Goal: Task Accomplishment & Management: Manage account settings

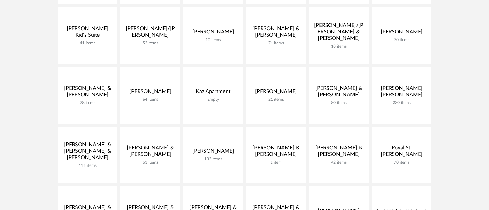
scroll to position [198, 0]
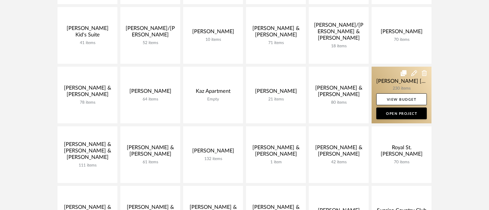
click at [396, 89] on link at bounding box center [401, 95] width 60 height 57
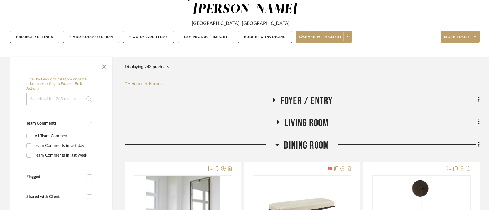
scroll to position [80, 0]
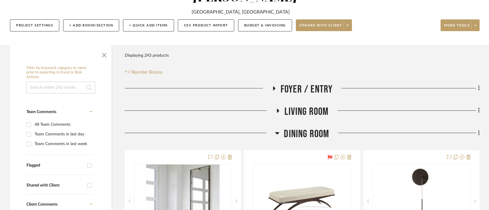
click at [276, 132] on icon at bounding box center [277, 133] width 4 height 2
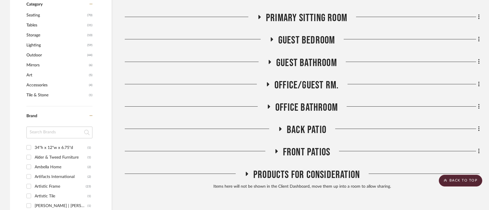
scroll to position [352, 0]
click at [281, 126] on icon at bounding box center [280, 128] width 7 height 4
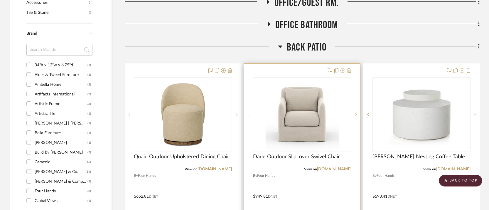
scroll to position [436, 0]
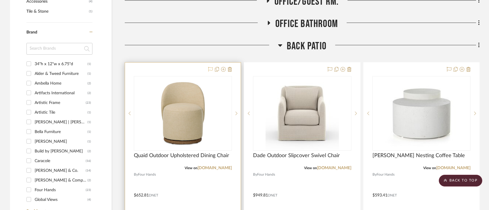
click at [210, 67] on icon at bounding box center [210, 69] width 5 height 5
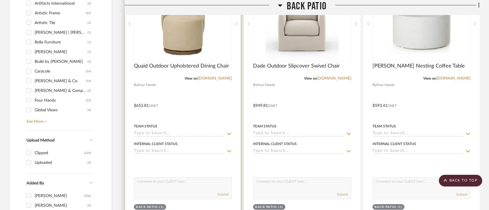
scroll to position [525, 0]
click at [164, 178] on textarea at bounding box center [182, 183] width 97 height 11
type textarea "6"
click at [222, 192] on button "Submit" at bounding box center [222, 194] width 11 height 5
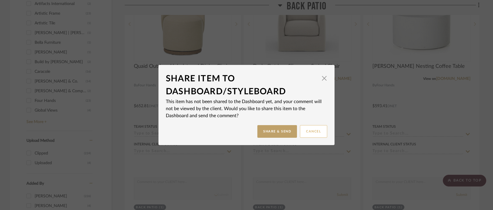
click at [304, 131] on button "Cancel" at bounding box center [313, 131] width 27 height 13
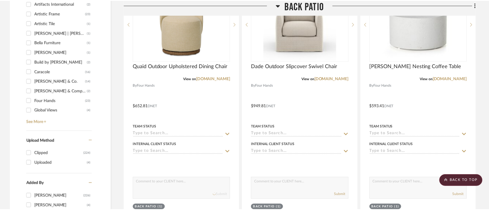
scroll to position [525, 0]
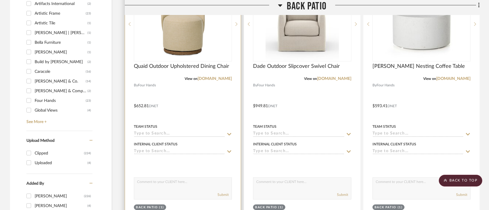
click at [175, 178] on textarea at bounding box center [182, 183] width 97 height 11
type textarea "6"
click at [220, 192] on button "Submit" at bounding box center [222, 194] width 11 height 5
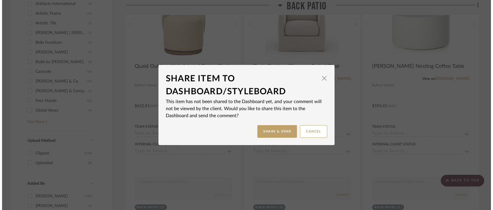
scroll to position [0, 0]
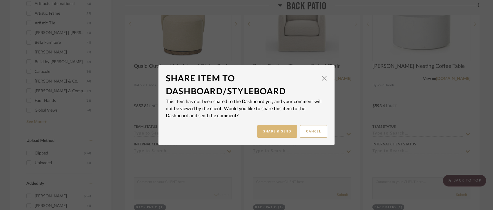
click at [274, 130] on button "Share & Send" at bounding box center [277, 131] width 40 height 13
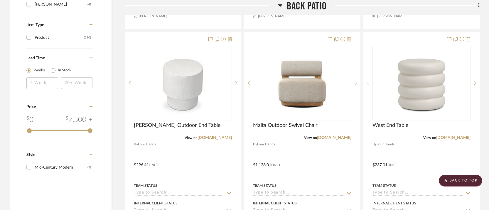
scroll to position [726, 0]
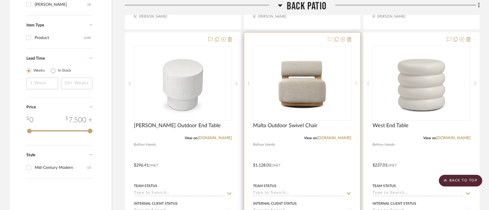
click at [330, 37] on icon at bounding box center [329, 39] width 5 height 5
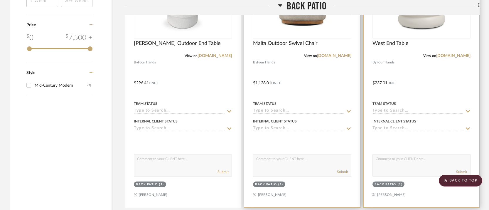
scroll to position [811, 0]
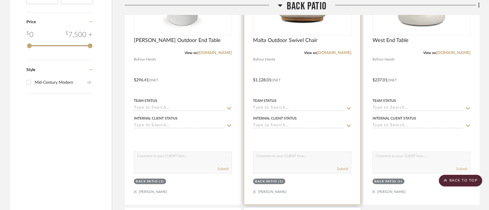
click at [297, 152] on textarea at bounding box center [301, 157] width 97 height 11
type textarea "1"
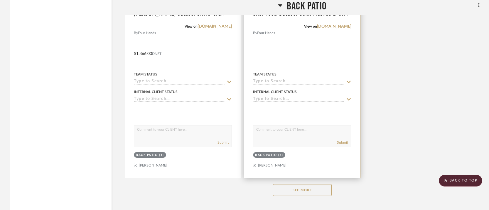
scroll to position [1097, 0]
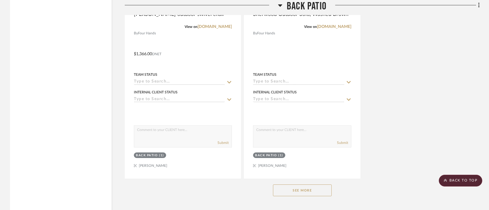
click at [301, 184] on button "See More" at bounding box center [302, 190] width 59 height 12
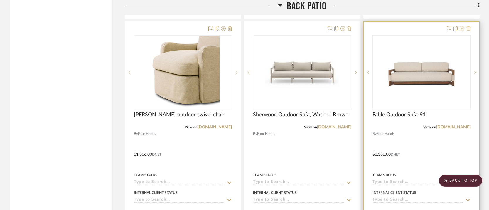
scroll to position [971, 0]
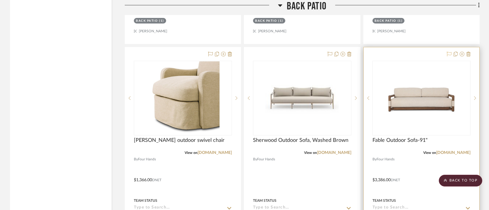
drag, startPoint x: 449, startPoint y: 38, endPoint x: 448, endPoint y: 42, distance: 3.4
click at [449, 52] on icon at bounding box center [449, 54] width 5 height 5
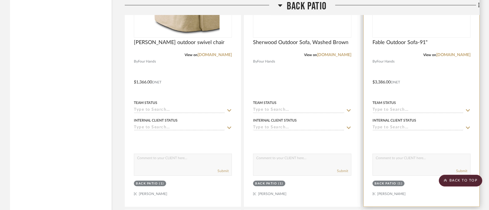
scroll to position [1068, 0]
click at [394, 155] on textarea at bounding box center [421, 160] width 97 height 11
type textarea "2"
click at [462, 169] on button "Submit" at bounding box center [461, 171] width 11 height 5
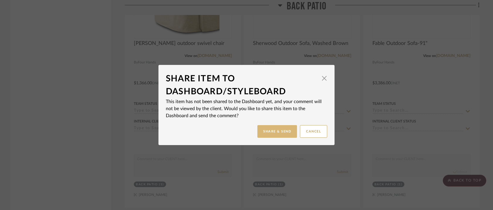
click at [273, 133] on button "Share & Send" at bounding box center [277, 131] width 40 height 13
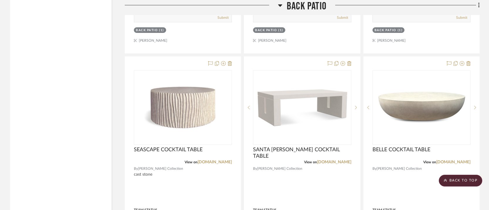
scroll to position [1482, 0]
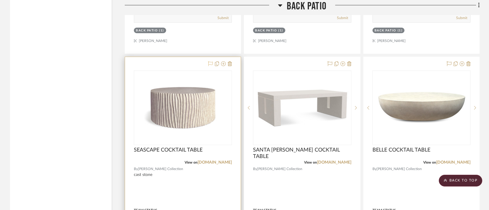
click at [210, 61] on icon at bounding box center [210, 63] width 5 height 5
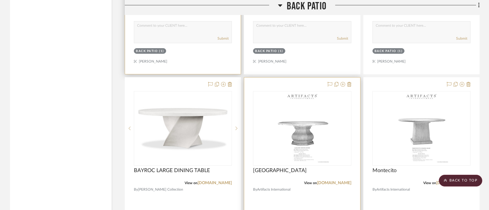
scroll to position [1741, 0]
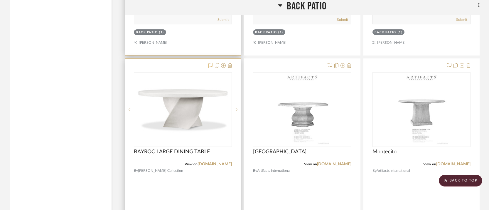
click at [210, 63] on icon at bounding box center [210, 65] width 5 height 5
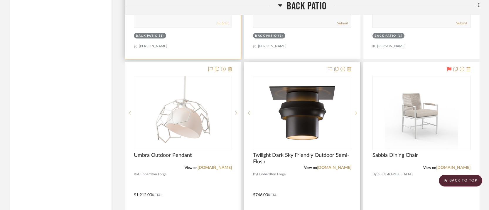
scroll to position [2001, 0]
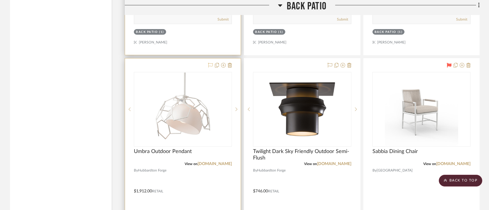
click at [210, 63] on icon at bounding box center [210, 65] width 5 height 5
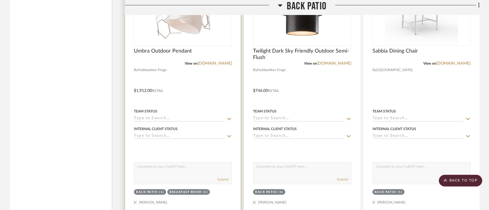
scroll to position [2101, 0]
click at [154, 163] on textarea at bounding box center [182, 168] width 97 height 11
type textarea "2 - Bronze"
click at [229, 176] on div "Submit" at bounding box center [182, 180] width 97 height 8
click at [220, 177] on button "Submit" at bounding box center [222, 179] width 11 height 5
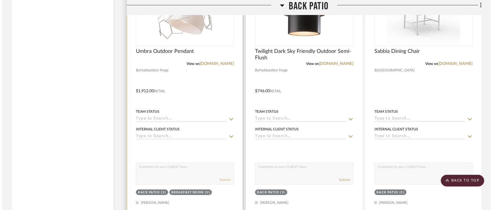
scroll to position [0, 0]
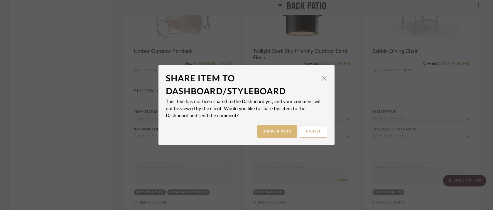
click at [270, 131] on button "Share & Send" at bounding box center [277, 131] width 40 height 13
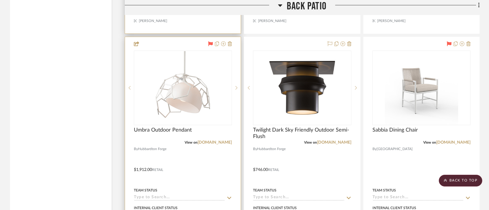
scroll to position [2020, 0]
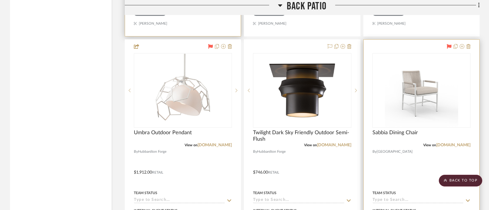
click at [449, 44] on icon at bounding box center [449, 46] width 5 height 5
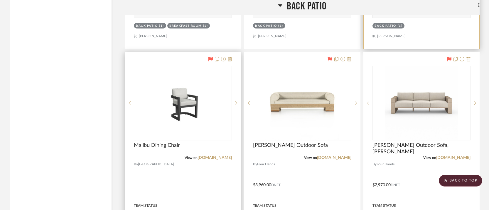
scroll to position [2270, 0]
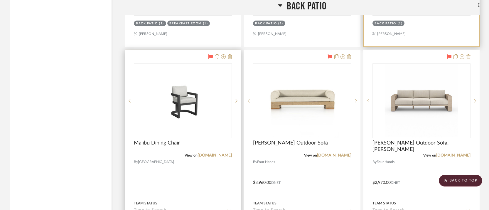
drag, startPoint x: 210, startPoint y: 39, endPoint x: 213, endPoint y: 38, distance: 3.2
click at [210, 54] on icon at bounding box center [210, 56] width 5 height 5
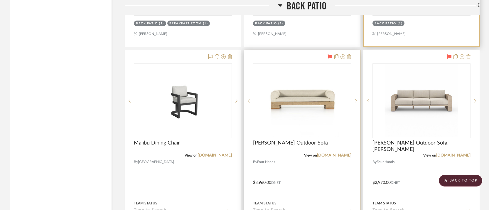
click at [330, 54] on icon at bounding box center [329, 56] width 5 height 5
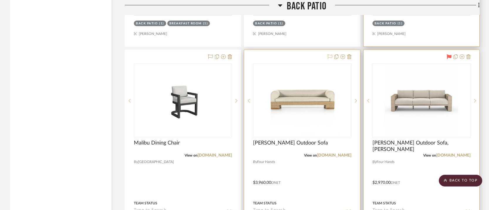
click at [448, 54] on icon at bounding box center [449, 56] width 5 height 5
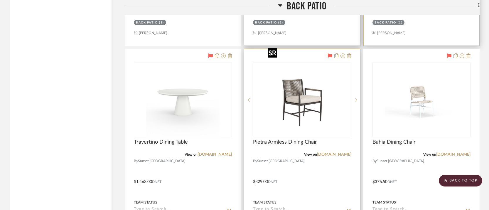
scroll to position [2534, 0]
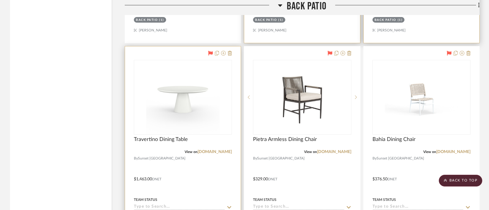
click at [210, 51] on icon at bounding box center [210, 53] width 5 height 5
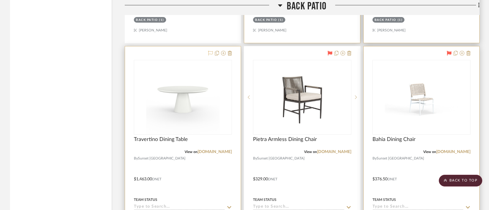
click at [449, 51] on icon at bounding box center [449, 53] width 5 height 5
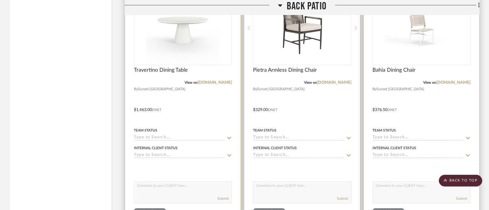
scroll to position [2608, 0]
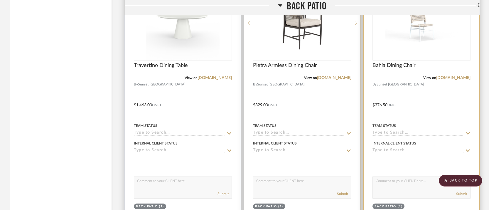
click at [288, 177] on textarea at bounding box center [301, 182] width 97 height 11
type textarea "2"
click at [346, 191] on button "Submit" at bounding box center [342, 193] width 11 height 5
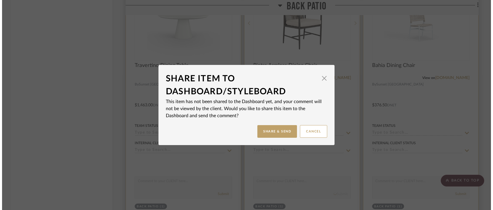
scroll to position [0, 0]
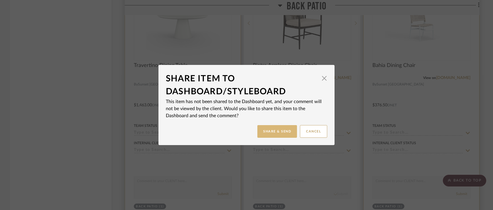
click at [274, 131] on button "Share & Send" at bounding box center [277, 131] width 40 height 13
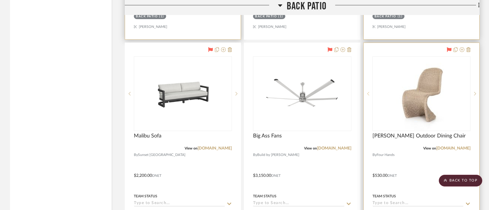
scroll to position [2796, 0]
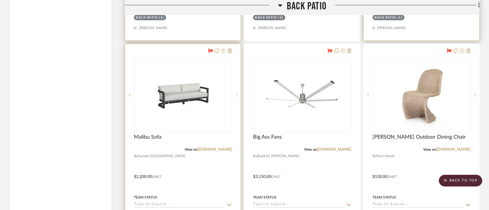
click at [211, 48] on icon at bounding box center [210, 50] width 5 height 5
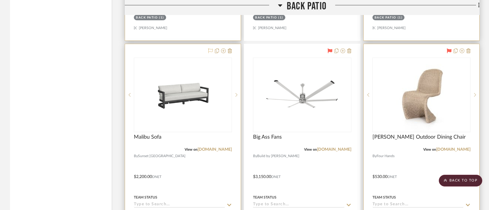
click at [447, 48] on icon at bounding box center [449, 50] width 5 height 5
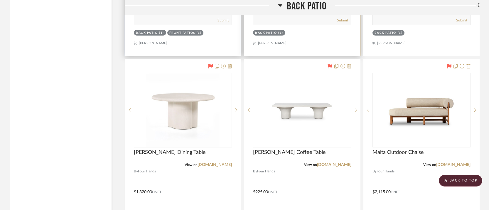
scroll to position [3042, 0]
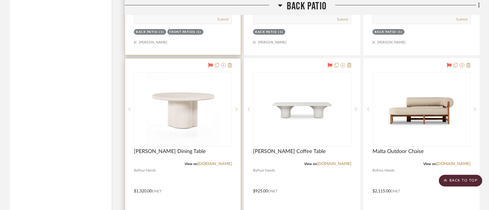
click at [210, 63] on icon at bounding box center [210, 65] width 5 height 5
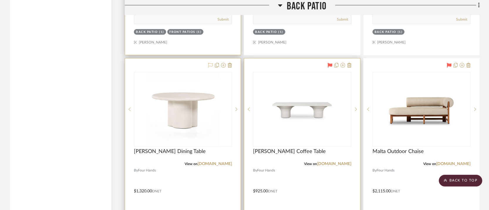
click at [329, 63] on icon at bounding box center [329, 65] width 5 height 5
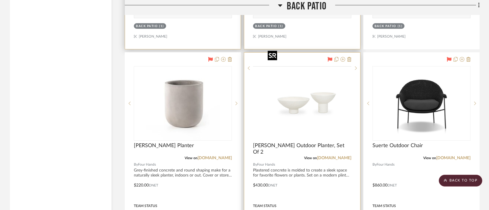
scroll to position [3318, 0]
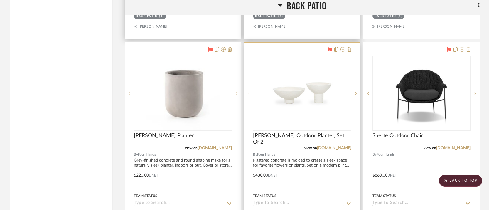
drag, startPoint x: 210, startPoint y: 30, endPoint x: 261, endPoint y: 25, distance: 51.3
click at [210, 47] on icon at bounding box center [210, 49] width 5 height 5
click at [329, 47] on icon at bounding box center [329, 49] width 5 height 5
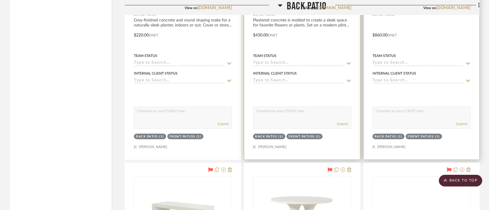
scroll to position [3459, 0]
click at [384, 134] on div "Back Patio" at bounding box center [385, 136] width 22 height 4
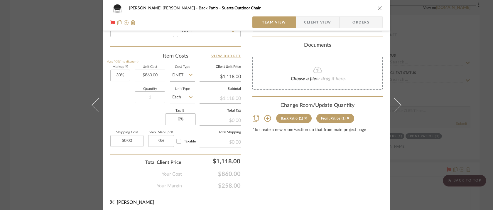
scroll to position [335, 0]
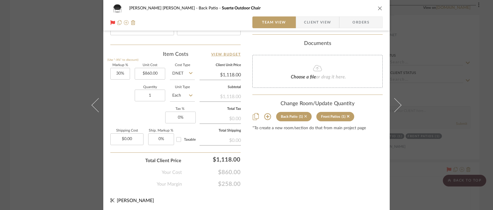
click at [304, 116] on icon at bounding box center [305, 116] width 3 height 4
click at [379, 8] on icon "close" at bounding box center [380, 8] width 5 height 5
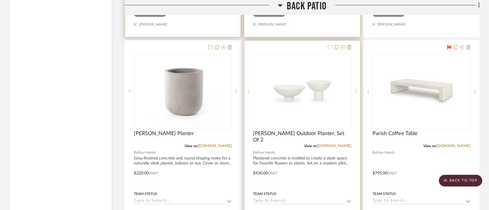
scroll to position [3320, 0]
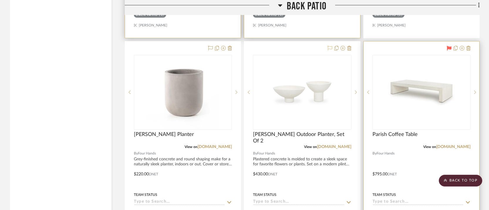
click at [449, 46] on icon at bounding box center [449, 48] width 5 height 5
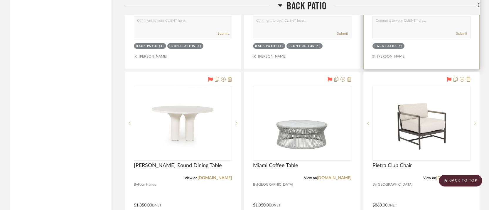
scroll to position [3550, 0]
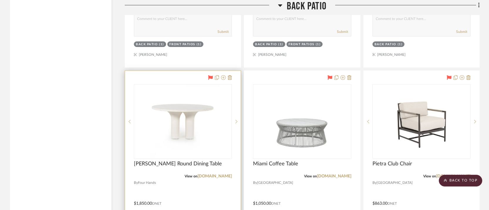
click at [210, 75] on icon at bounding box center [210, 77] width 5 height 5
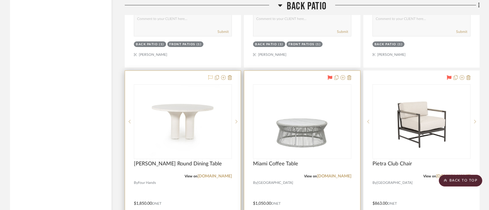
click at [330, 75] on icon at bounding box center [329, 77] width 5 height 5
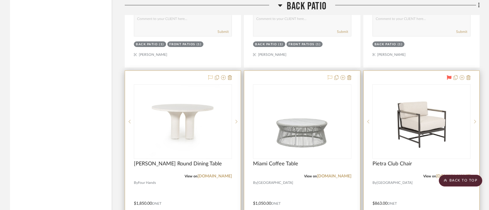
click at [450, 75] on icon at bounding box center [449, 77] width 5 height 5
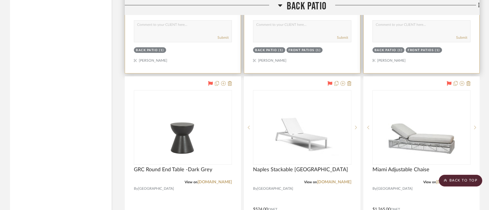
scroll to position [3832, 0]
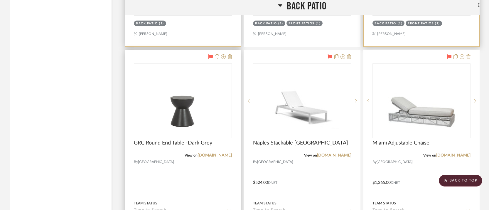
click at [207, 53] on div at bounding box center [219, 56] width 26 height 7
click at [209, 54] on icon at bounding box center [210, 56] width 5 height 5
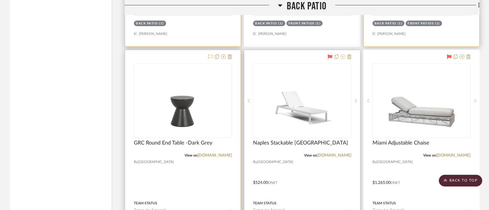
drag, startPoint x: 330, startPoint y: 38, endPoint x: 343, endPoint y: 36, distance: 13.6
click at [330, 54] on icon at bounding box center [329, 56] width 5 height 5
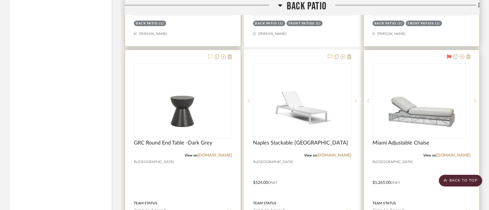
click at [449, 54] on icon at bounding box center [449, 56] width 5 height 5
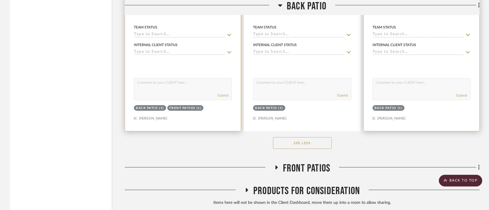
scroll to position [4032, 0]
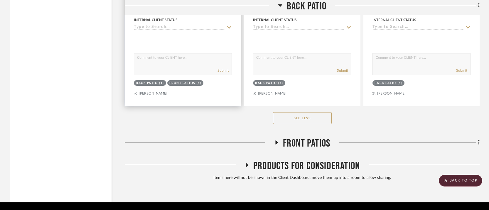
click at [280, 5] on icon at bounding box center [280, 5] width 4 height 2
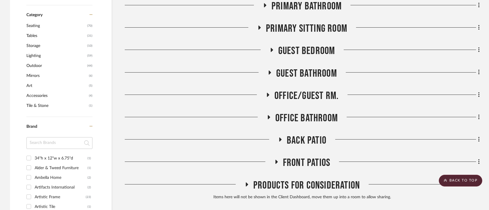
scroll to position [352, 0]
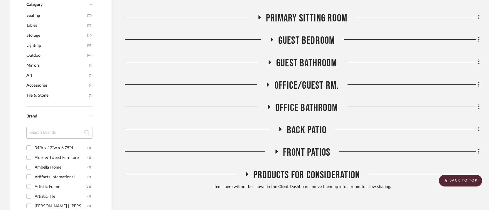
click at [275, 146] on h3 "Front Patios" at bounding box center [302, 152] width 56 height 13
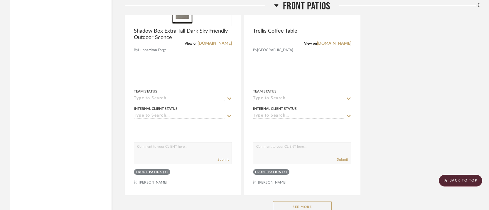
scroll to position [1103, 0]
click at [292, 201] on button "See More" at bounding box center [302, 207] width 59 height 12
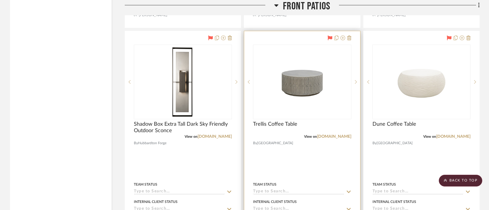
scroll to position [985, 0]
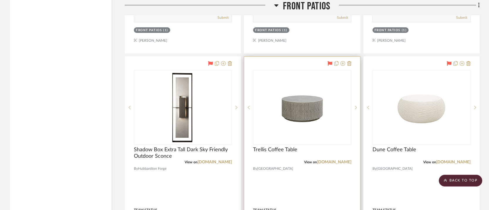
click at [329, 61] on icon at bounding box center [329, 63] width 5 height 5
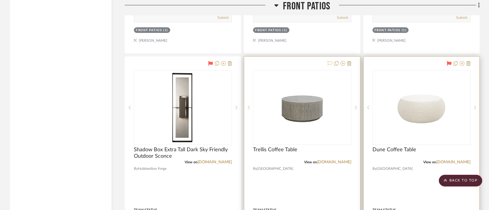
click at [449, 61] on icon at bounding box center [449, 63] width 5 height 5
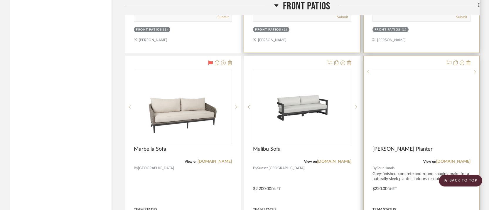
scroll to position [1245, 0]
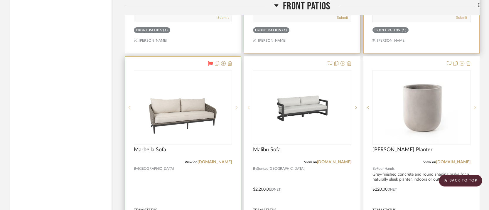
click at [210, 61] on icon at bounding box center [210, 63] width 5 height 5
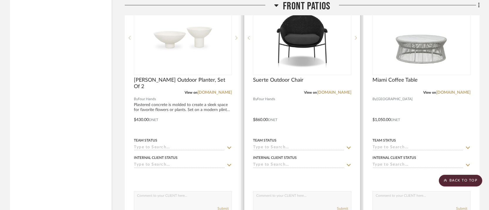
scroll to position [1577, 0]
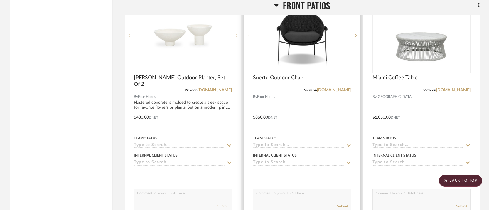
click at [277, 189] on textarea at bounding box center [301, 194] width 97 height 11
type textarea "2"
click at [340, 203] on button "Submit" at bounding box center [342, 205] width 11 height 5
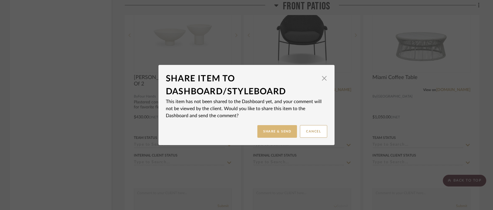
click at [281, 131] on button "Share & Send" at bounding box center [277, 131] width 40 height 13
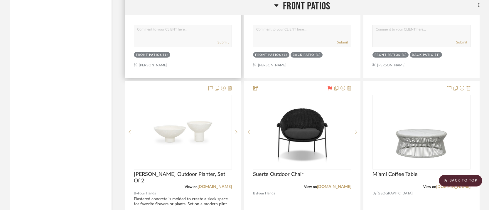
scroll to position [1480, 0]
click at [276, 5] on icon at bounding box center [276, 5] width 4 height 2
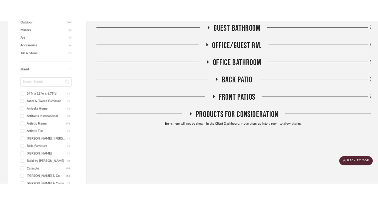
scroll to position [369, 0]
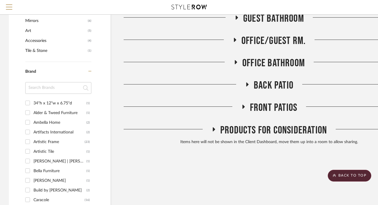
click at [242, 105] on icon at bounding box center [243, 107] width 2 height 4
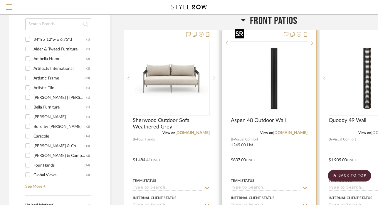
scroll to position [436, 0]
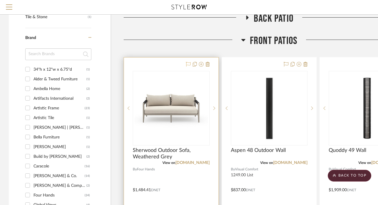
click at [187, 62] on icon at bounding box center [188, 64] width 5 height 5
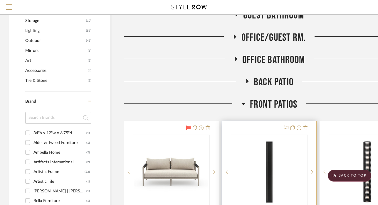
scroll to position [377, 0]
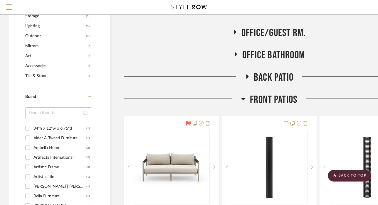
click at [243, 98] on icon at bounding box center [243, 99] width 4 height 2
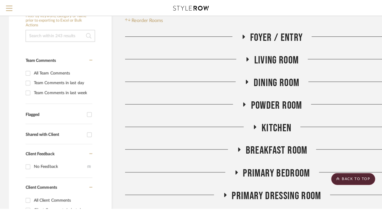
scroll to position [0, 0]
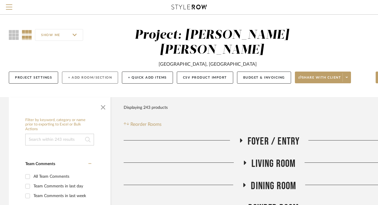
click at [88, 72] on button "+ Add Room/Section" at bounding box center [90, 78] width 56 height 12
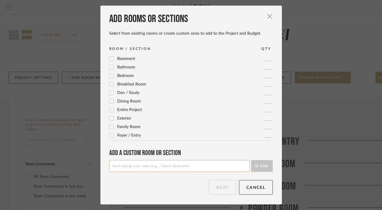
click at [157, 167] on input at bounding box center [179, 166] width 140 height 12
type input "Pool Area"
click at [259, 165] on button "Add" at bounding box center [262, 166] width 22 height 12
click at [219, 187] on button "Next" at bounding box center [222, 187] width 27 height 15
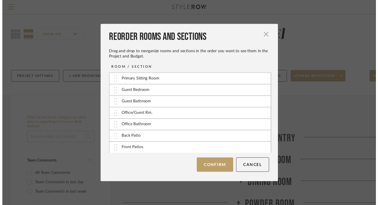
scroll to position [118, 0]
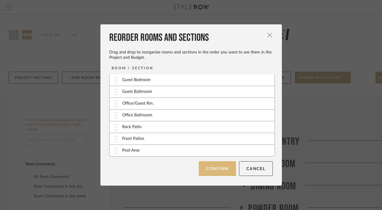
click at [218, 168] on button "Confirm" at bounding box center [217, 168] width 37 height 15
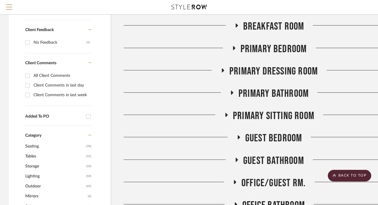
scroll to position [376, 0]
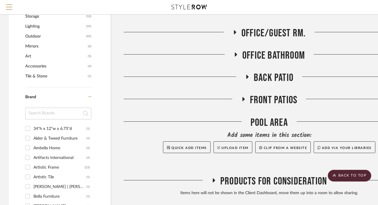
click at [248, 75] on icon at bounding box center [247, 77] width 7 height 4
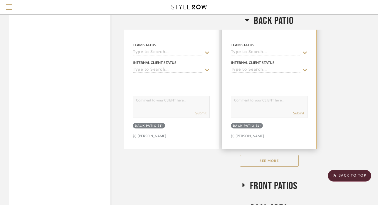
scroll to position [1117, 0]
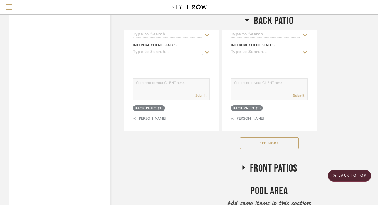
drag, startPoint x: 261, startPoint y: 126, endPoint x: 103, endPoint y: 100, distance: 160.0
click at [261, 137] on button "See More" at bounding box center [269, 143] width 59 height 12
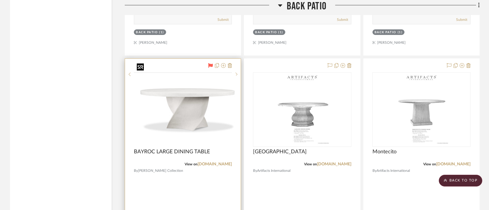
scroll to position [1740, 0]
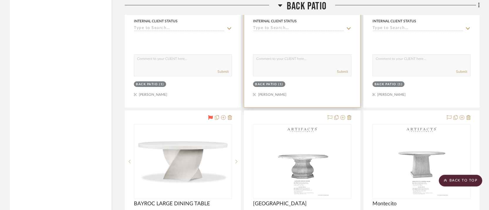
scroll to position [1475, 0]
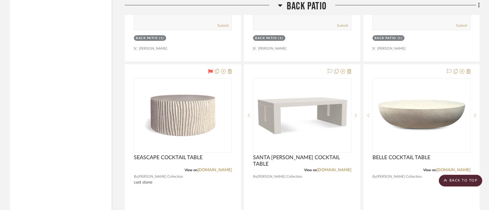
click at [279, 5] on icon at bounding box center [280, 5] width 4 height 2
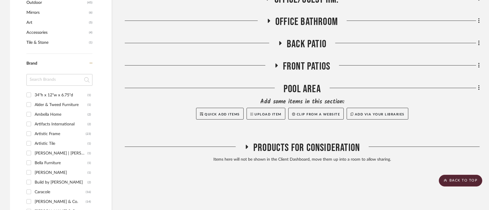
scroll to position [431, 0]
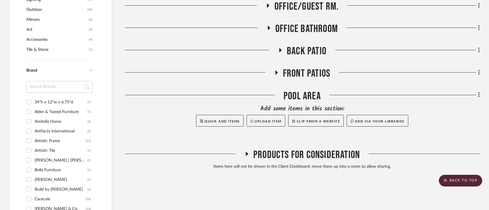
click at [275, 70] on icon at bounding box center [276, 72] width 2 height 4
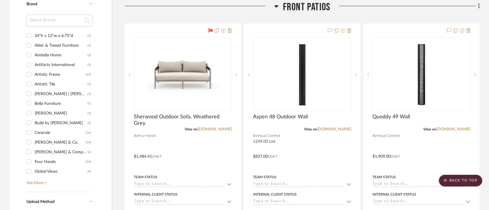
scroll to position [498, 0]
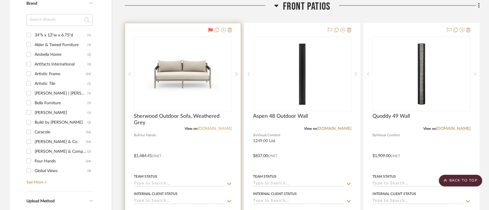
click at [216, 126] on link "[DOMAIN_NAME]" at bounding box center [214, 128] width 34 height 4
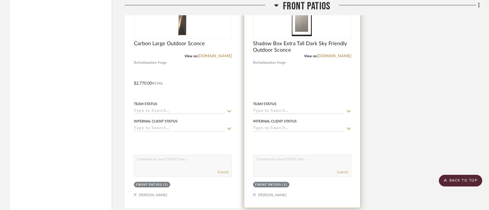
scroll to position [1138, 0]
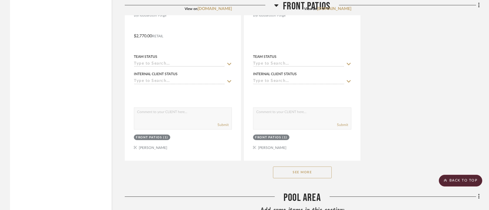
click at [303, 166] on button "See More" at bounding box center [302, 172] width 59 height 12
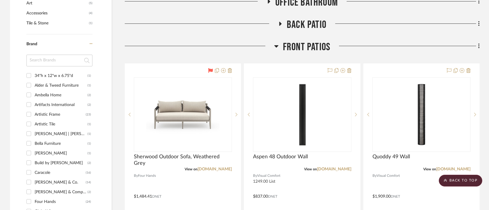
scroll to position [468, 0]
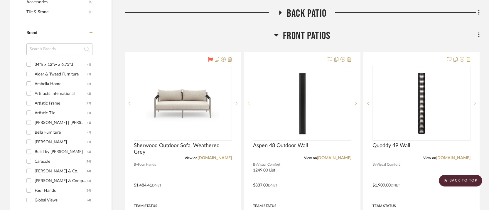
click at [277, 34] on icon at bounding box center [276, 35] width 4 height 2
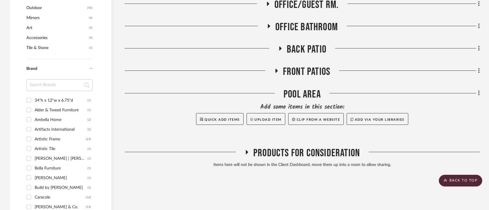
scroll to position [431, 0]
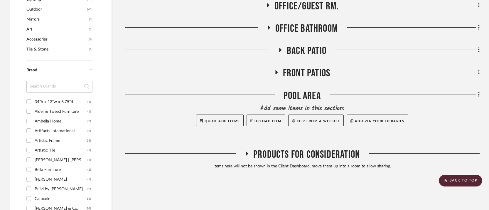
click at [280, 48] on icon at bounding box center [280, 50] width 2 height 4
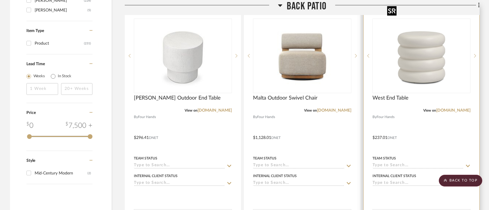
scroll to position [754, 0]
click at [381, 108] on link "[DOMAIN_NAME]" at bounding box center [453, 110] width 34 height 4
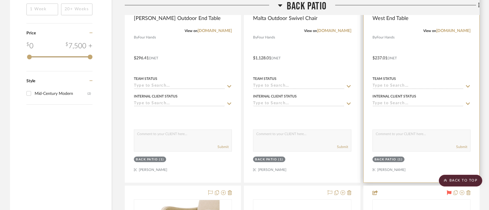
scroll to position [836, 0]
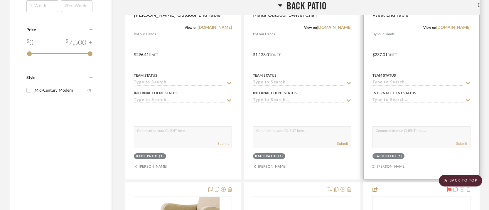
click at [381, 154] on div "Back Patio" at bounding box center [385, 156] width 22 height 4
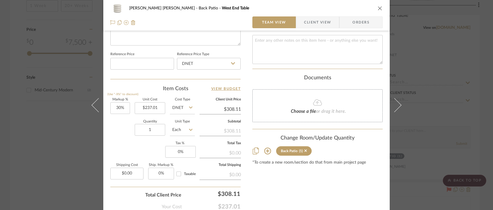
scroll to position [328, 0]
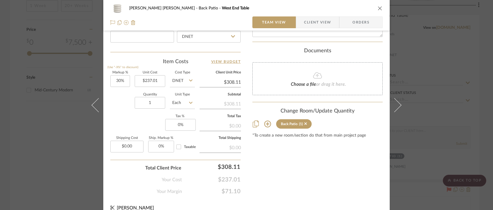
click at [267, 125] on icon at bounding box center [267, 123] width 7 height 7
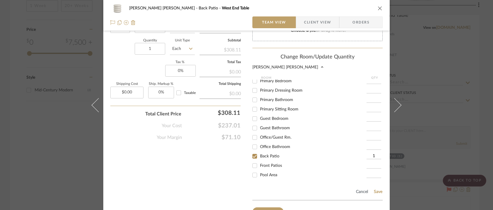
scroll to position [383, 0]
click at [254, 163] on input "Front Patios" at bounding box center [254, 164] width 9 height 9
checkbox input "true"
type input "1"
click at [253, 172] on input "Pool Area" at bounding box center [254, 173] width 9 height 9
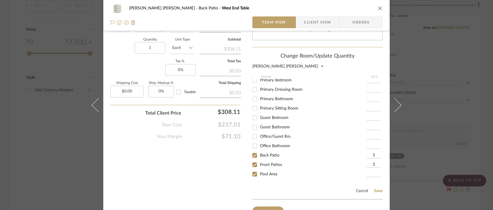
checkbox input "true"
type input "1"
click at [376, 191] on button "Save" at bounding box center [377, 190] width 9 height 5
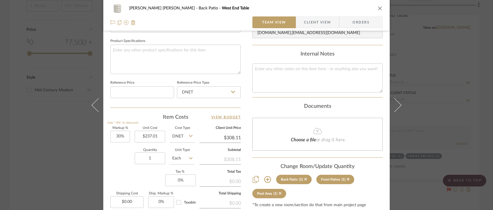
scroll to position [269, 0]
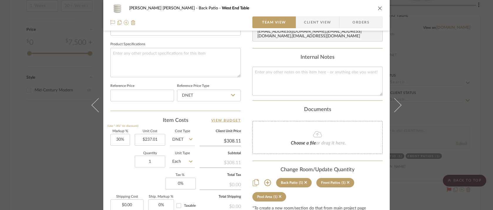
drag, startPoint x: 378, startPoint y: 11, endPoint x: 352, endPoint y: 0, distance: 28.4
click at [378, 11] on button "close" at bounding box center [379, 8] width 5 height 5
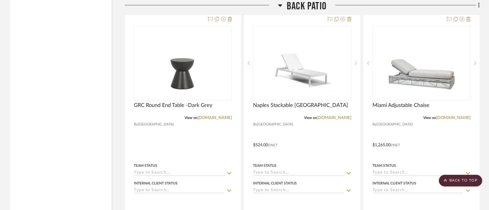
scroll to position [3871, 0]
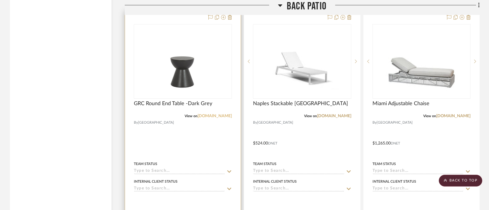
click at [214, 114] on link "[DOMAIN_NAME]" at bounding box center [214, 116] width 34 height 4
